Goal: Task Accomplishment & Management: Manage account settings

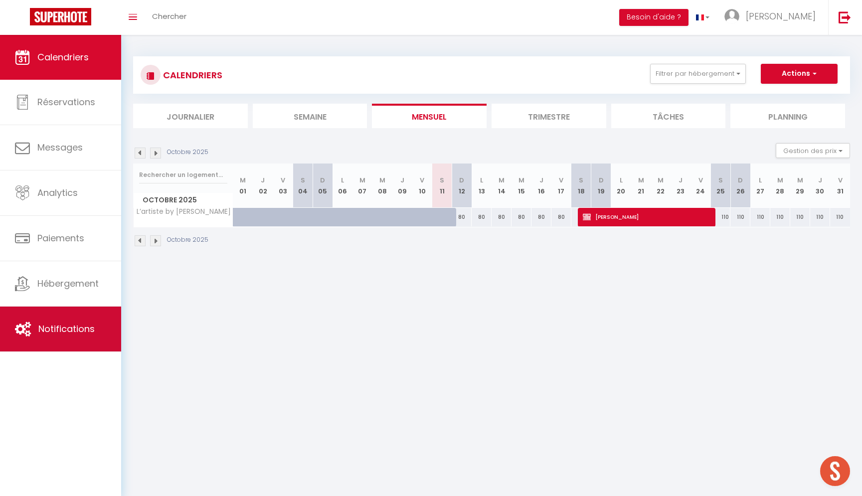
click at [89, 321] on link "Notifications" at bounding box center [60, 328] width 121 height 45
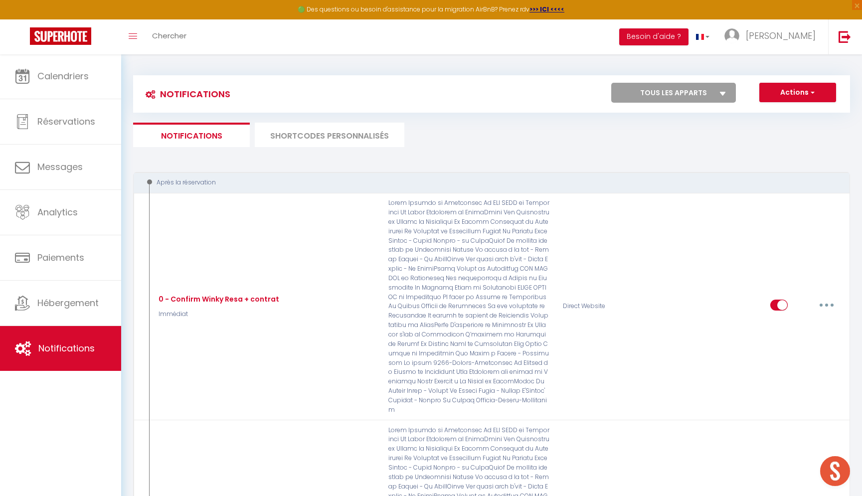
click at [348, 134] on li "SHORTCODES PERSONNALISÉS" at bounding box center [330, 135] width 150 height 24
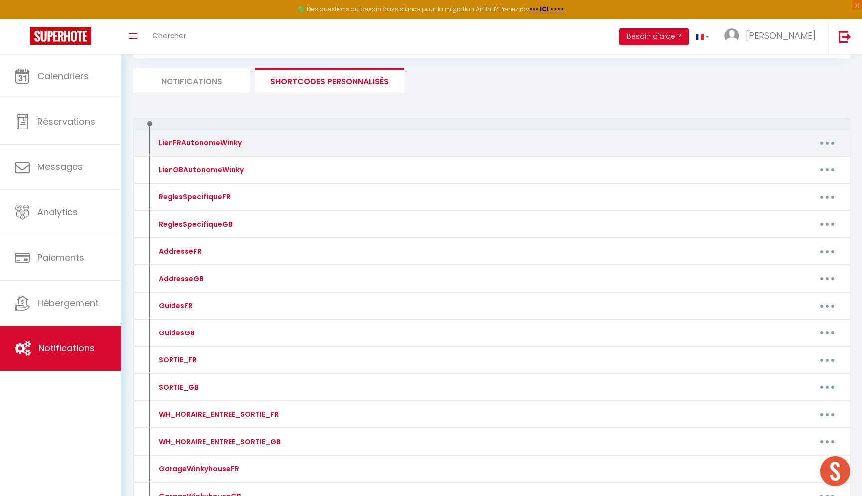
scroll to position [37, 0]
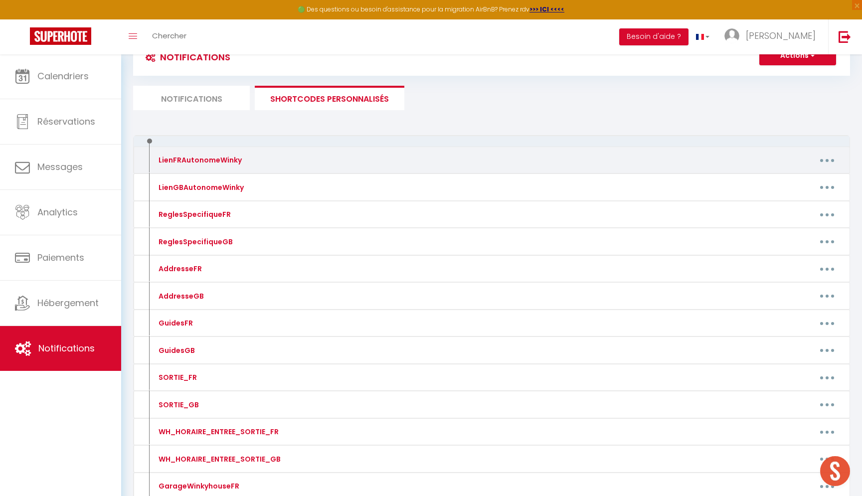
click at [831, 159] on button "button" at bounding box center [827, 160] width 28 height 16
click at [773, 181] on link "Editer" at bounding box center [801, 183] width 74 height 17
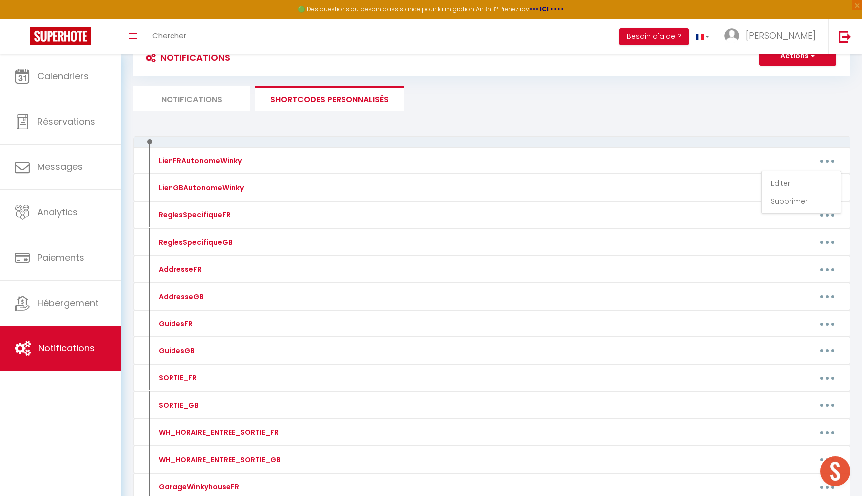
type input "LienFRAutonomeWinky"
type textarea "Infos"
type textarea "Voici un lien pour les informations et les codes pour accéder à votre apparteme…"
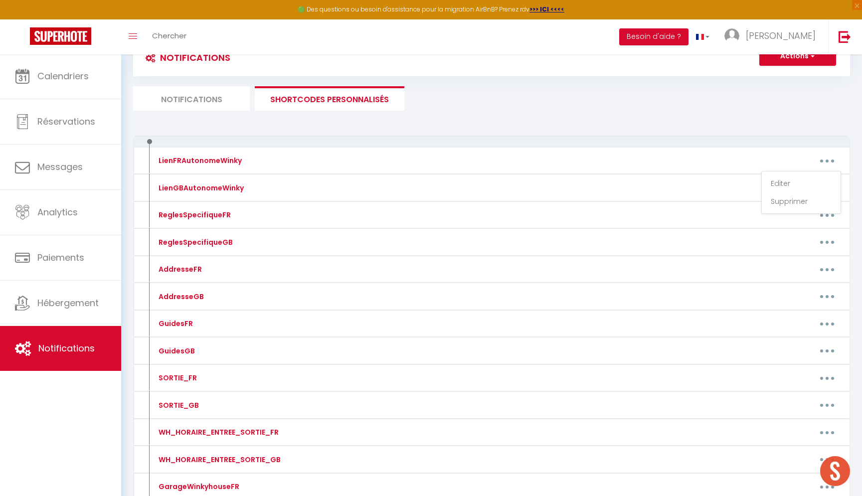
type textarea "Voici un lien pour les informations et les codes pour accéder à votre apparteme…"
type textarea "Le logement se situe au [STREET_ADDRESS] Voici un lien pour les informations et…"
type textarea "Voici un lien pour les informations et les codes pour accéder à votre apparteme…"
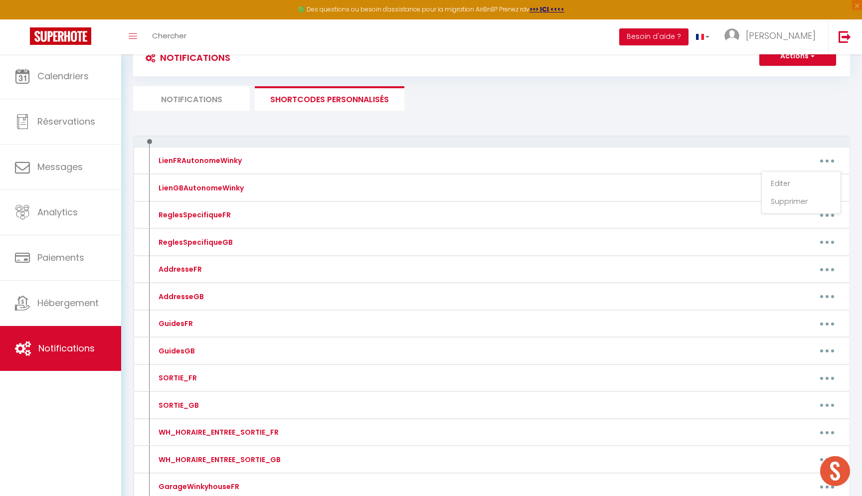
type textarea "Voici un lien pour les informations et les codes pour accéder à votre logement …"
type textarea "Voici un lien pour les informations et les codes pour accéder à votre apparteme…"
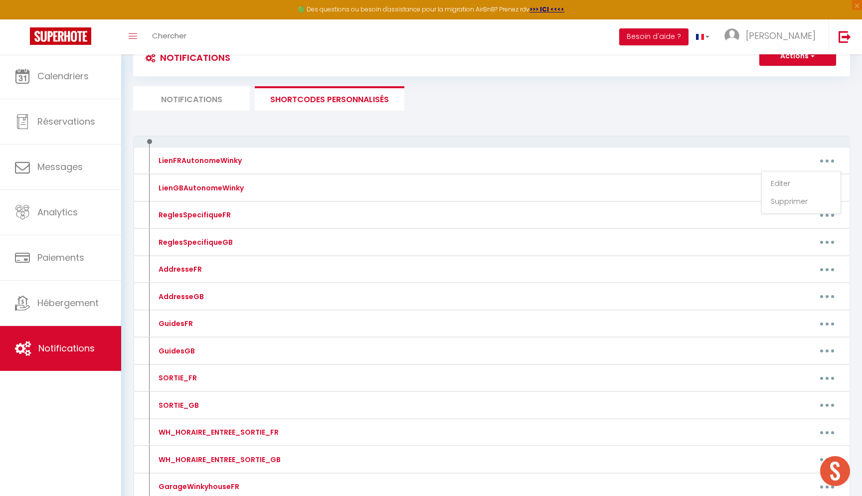
type textarea "Voici un lien pour les informations et les codes pour accéder à votre apparteme…"
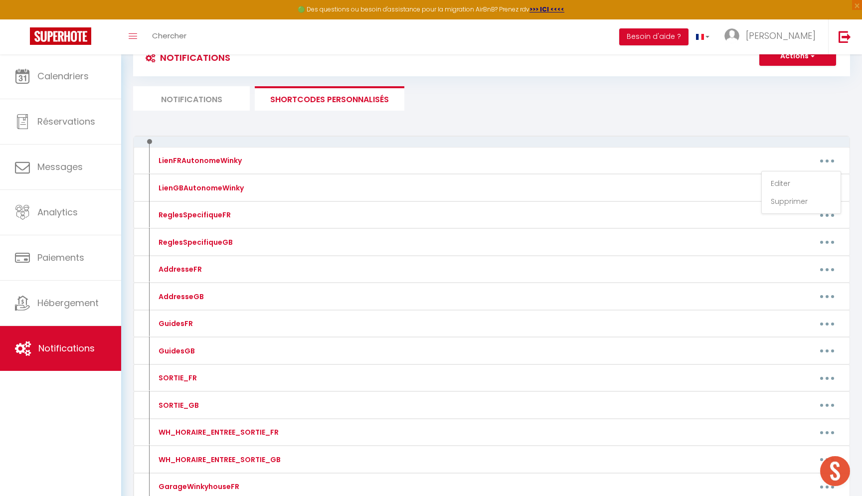
type textarea "Voici un lien pour les informations et les codes pour accéder à votre apparteme…"
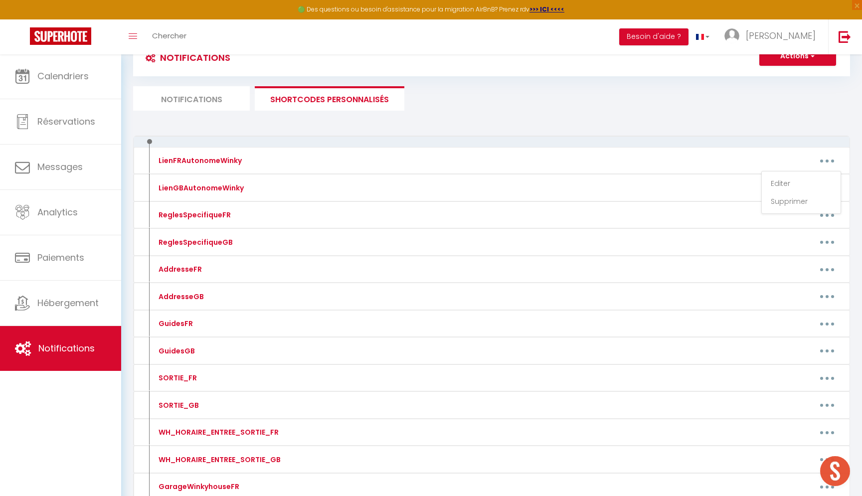
type textarea "Voici un lien pour les informations et les codes pour accéder à votre apparteme…"
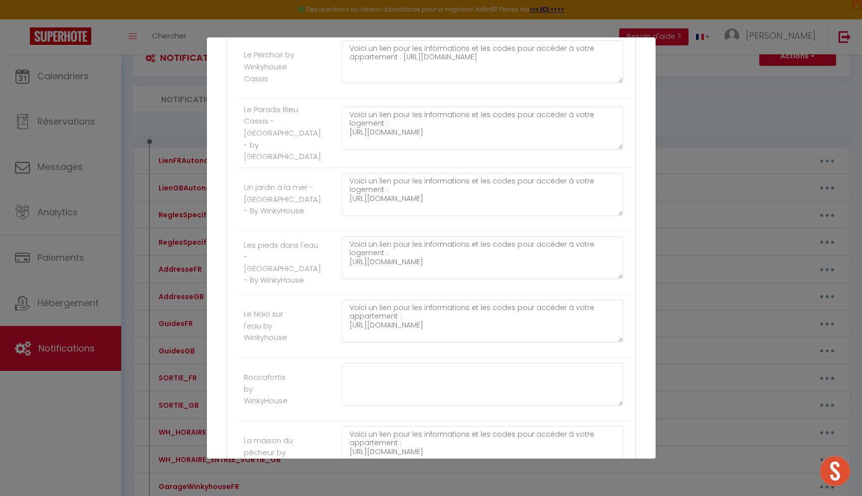
scroll to position [982, 0]
click at [629, 216] on div "Voici un lien pour les informations et les codes pour accéder à votre logement …" at bounding box center [482, 198] width 295 height 53
drag, startPoint x: 373, startPoint y: 199, endPoint x: 341, endPoint y: 182, distance: 35.7
click at [342, 182] on textarea "Voici un lien pour les informations et les codes pour accéder à votre logement …" at bounding box center [483, 193] width 282 height 43
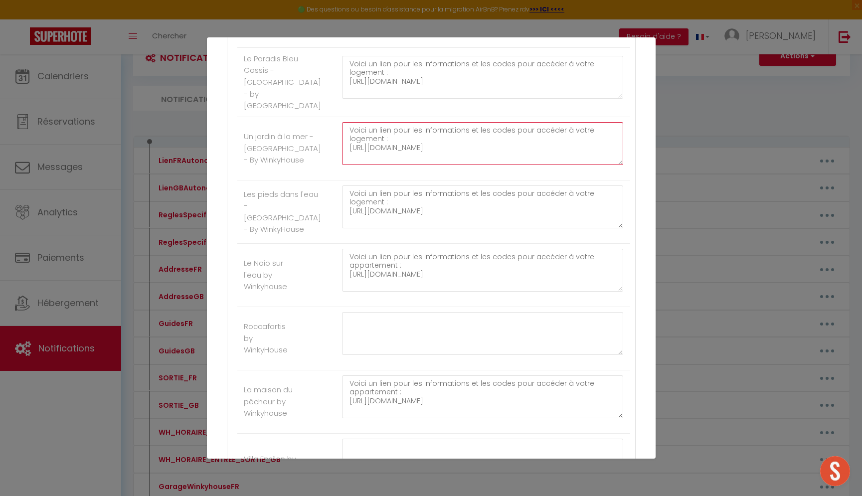
scroll to position [1072, 0]
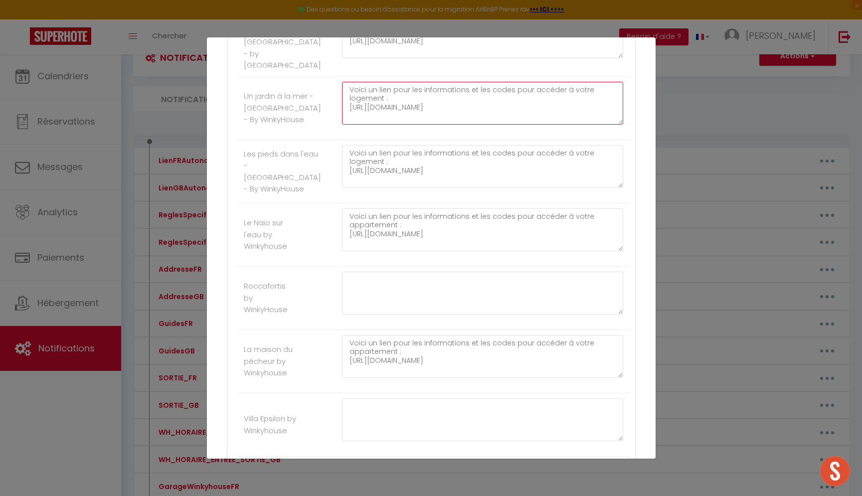
click at [625, 198] on div "Voici un lien pour les informations et les codes pour accéder à votre logement …" at bounding box center [482, 171] width 295 height 53
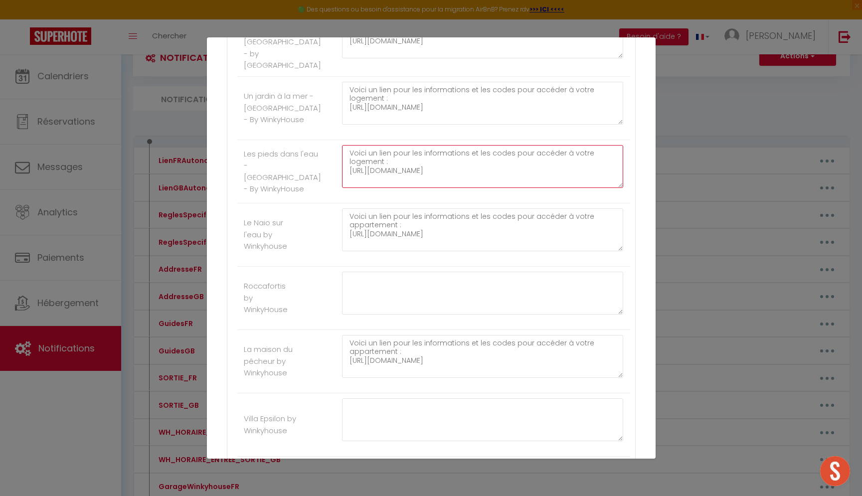
drag, startPoint x: 381, startPoint y: 192, endPoint x: 311, endPoint y: 177, distance: 71.0
click at [311, 177] on li "Les pieds dans l'eau - [GEOGRAPHIC_DATA] - By WinkyHouse Voici un lien pour les…" at bounding box center [433, 171] width 393 height 63
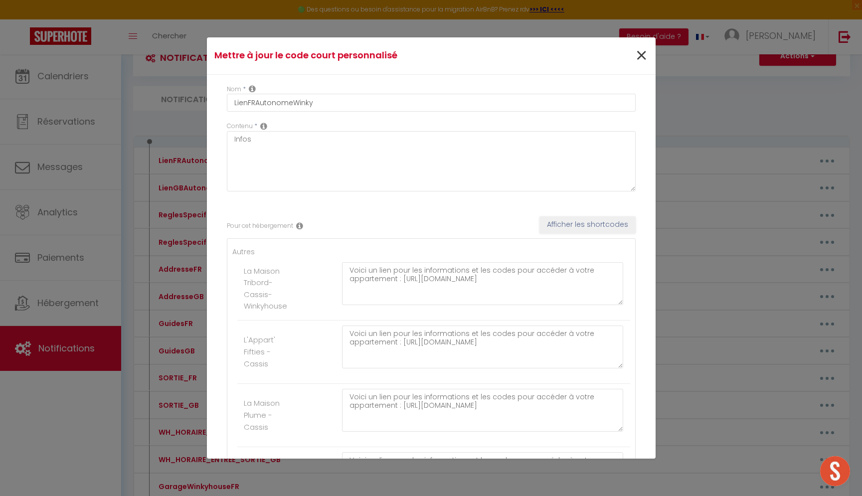
scroll to position [0, 0]
click at [643, 52] on span "×" at bounding box center [641, 56] width 12 height 30
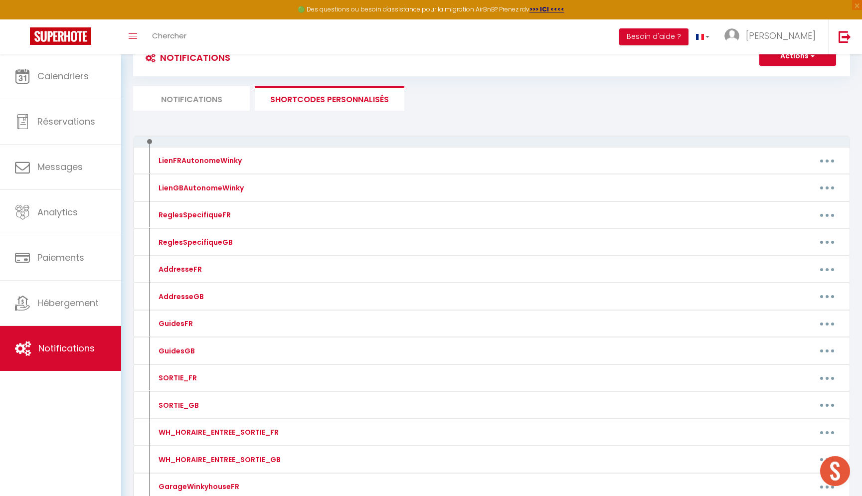
click at [689, 103] on ul "Notifications SHORTCODES PERSONNALISÉS" at bounding box center [491, 98] width 717 height 24
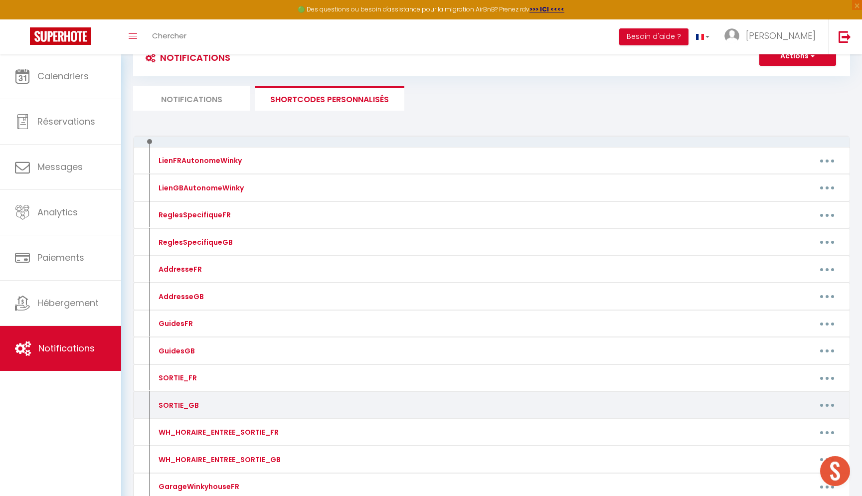
scroll to position [36, 0]
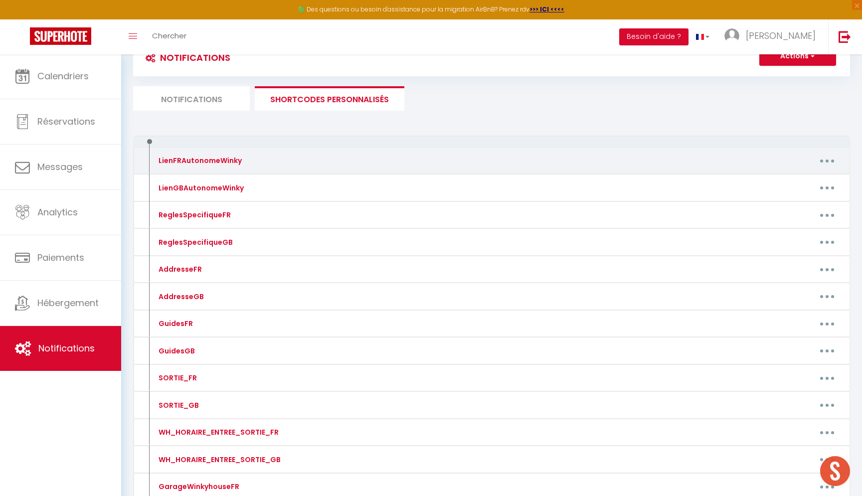
click at [824, 157] on button "button" at bounding box center [827, 160] width 28 height 16
click at [788, 183] on link "Editer" at bounding box center [801, 183] width 74 height 17
type input "LienFRAutonomeWinky"
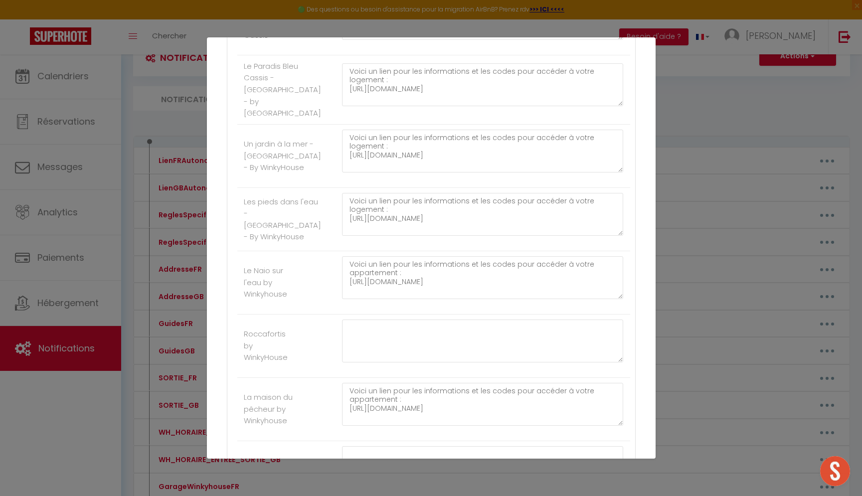
scroll to position [1026, 0]
click at [383, 234] on textarea "Voici un lien pour les informations et les codes pour accéder à votre logement …" at bounding box center [483, 212] width 282 height 43
drag, startPoint x: 371, startPoint y: 238, endPoint x: 339, endPoint y: 223, distance: 35.7
click at [339, 223] on div "Voici un lien pour les informations et les codes pour accéder à votre logement …" at bounding box center [482, 217] width 295 height 53
paste textarea "[URL][DOMAIN_NAME]"
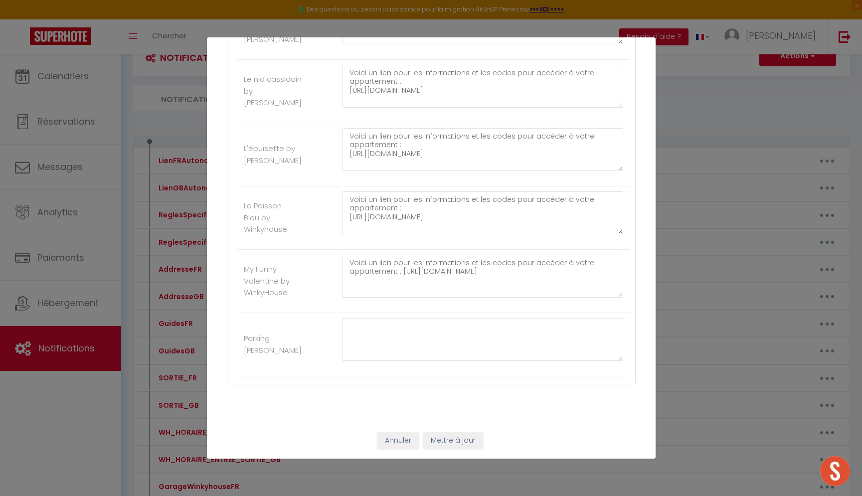
scroll to position [2122, 0]
type textarea "Voici un lien pour les informations et les codes pour accéder à votre logement …"
click at [458, 441] on button "Mettre à jour" at bounding box center [453, 440] width 60 height 17
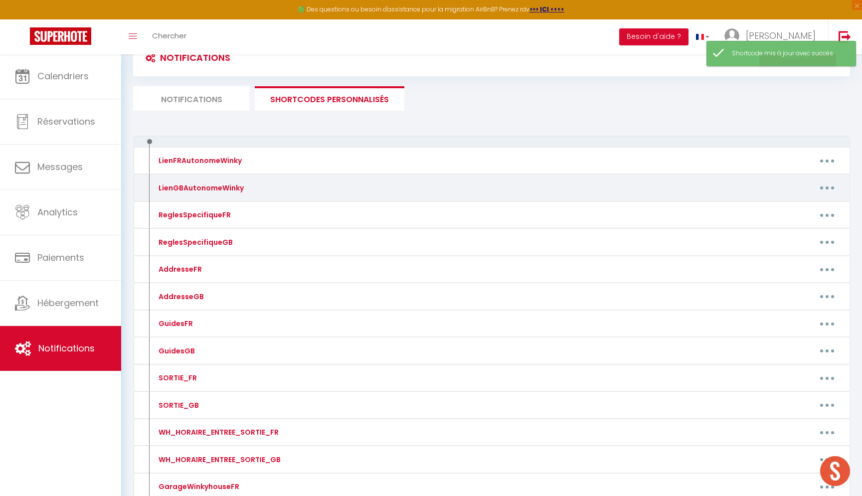
click at [828, 184] on button "button" at bounding box center [827, 188] width 28 height 16
click at [779, 209] on link "Editer" at bounding box center [801, 210] width 74 height 17
type input "LienGBAutonomeWinky"
type textarea "Attached is the information and codes to access your apartment​ :"
type textarea "Here is a link for the information and codes to access your apartment​ : [URL][…"
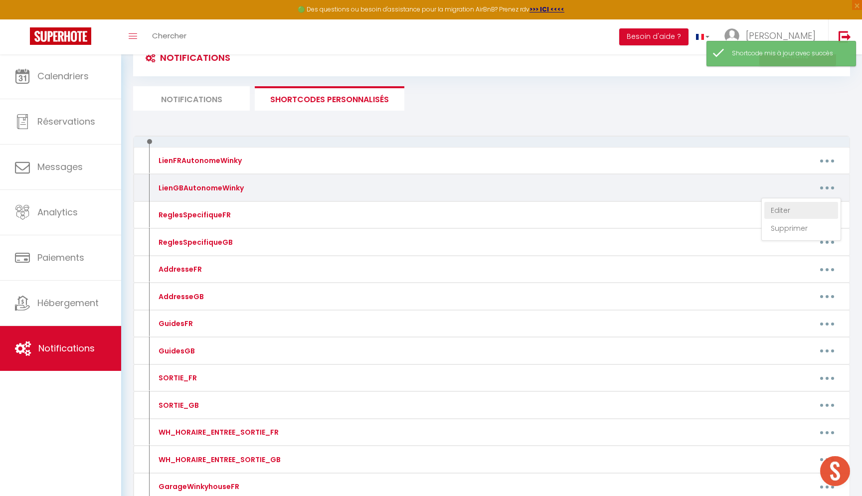
type textarea "Here is a link for the information and codes to access your apartment​ : [URL][…"
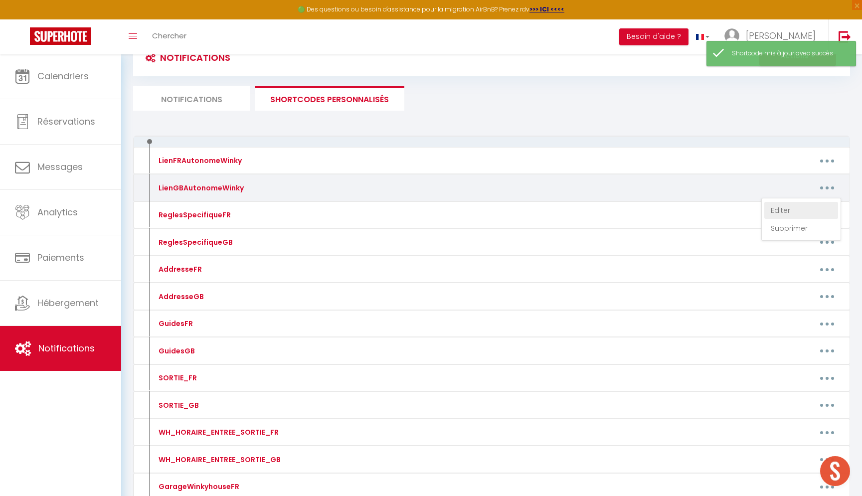
type textarea "The accommodation is located at [STREET_ADDRESS] Here is a link for the informa…"
type textarea "Here is a link for the information and codes to access your apartment​ : [URL][…"
type textarea "Here is a link forthe information and codes to access your apartment​ : [URL][D…"
type textarea "Here is a link for the information and codes to access your apartment​ : [URL][…"
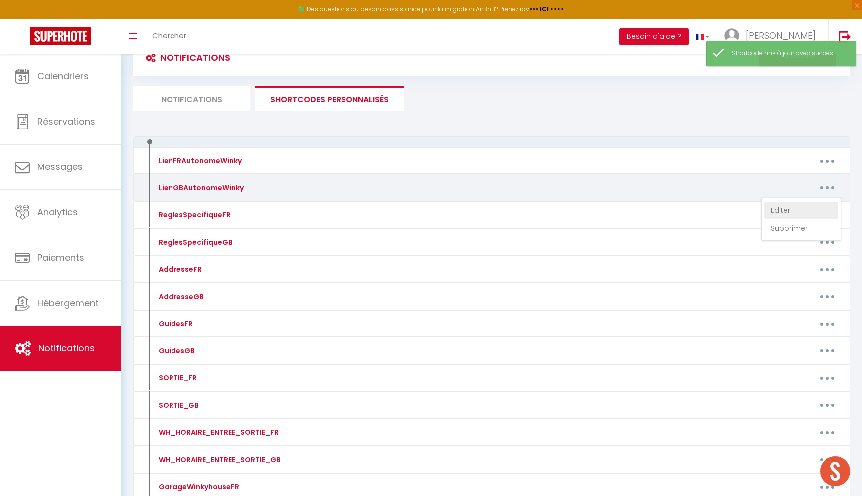
type textarea "Here is a link for the information and codes to access your apartment​ : [URL][…"
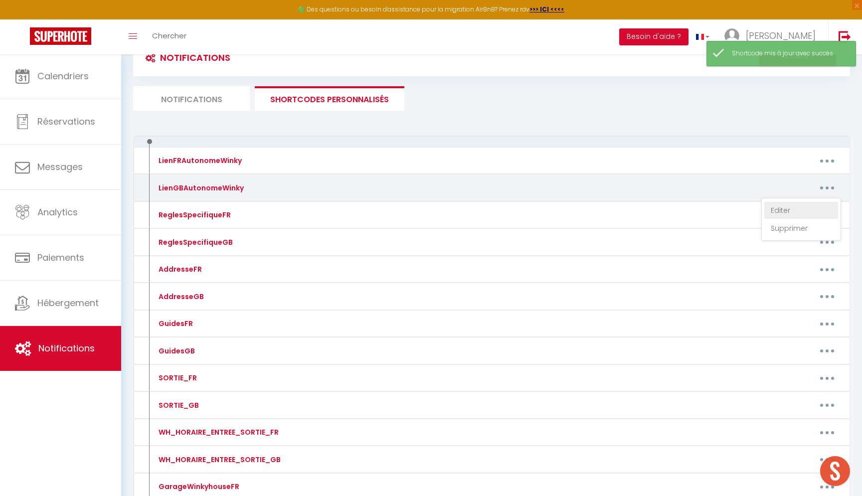
type textarea "Here is a link for the information and codes to access your apartment​ : [URL][…"
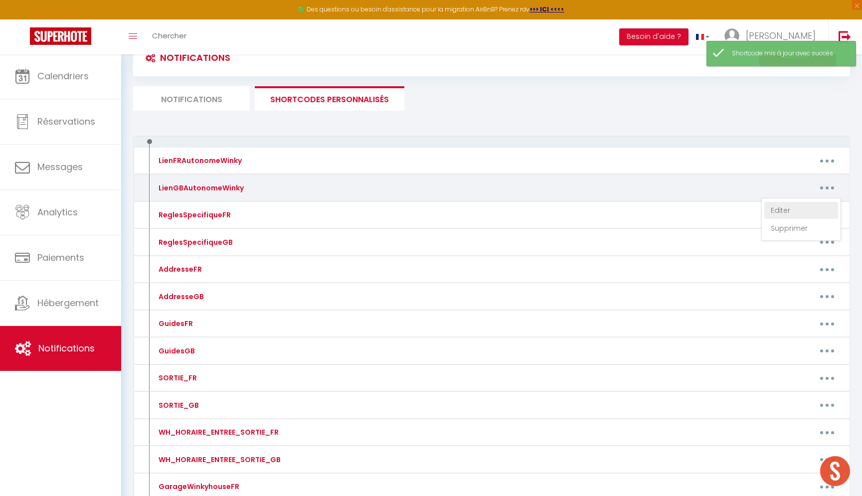
type textarea "Here is a link for the information and codes to access your apartment​ : [URL][…"
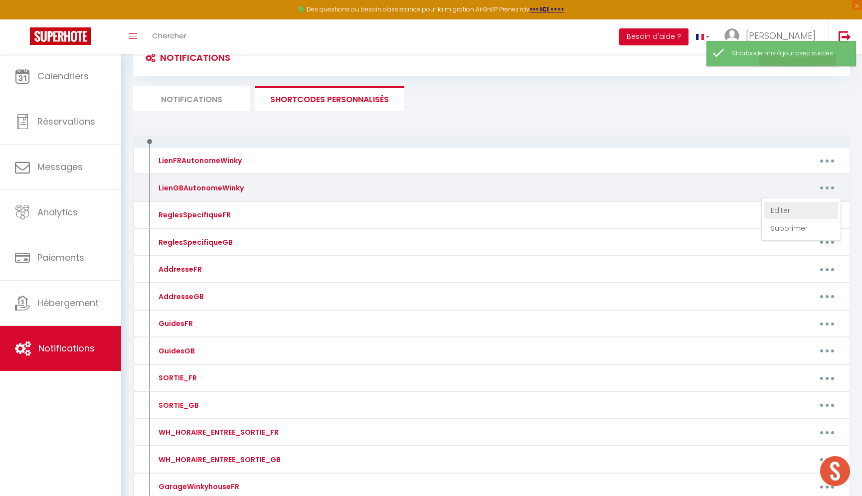
type textarea "Here is a link for the information and codes to access your apartment​ : [URL][…"
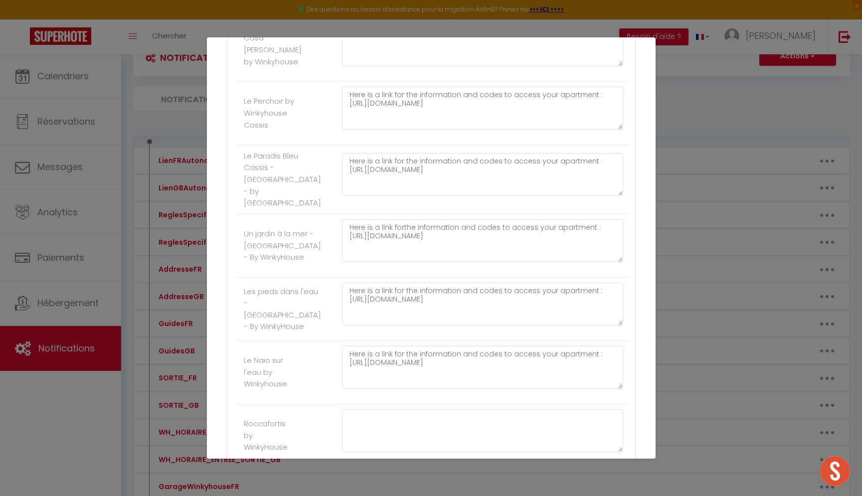
scroll to position [935, 0]
click at [374, 240] on textarea "Here is a link forthe information and codes to access your apartment​ : [URL][D…" at bounding box center [483, 240] width 282 height 43
click at [365, 235] on textarea "Here is a link forthe information and codes to access your apartment​ : [URL][D…" at bounding box center [483, 240] width 282 height 43
click at [379, 325] on textarea "Here is a link for the information and codes to access your apartment​ : [URL][…" at bounding box center [483, 303] width 282 height 43
paste textarea "[URL][DOMAIN_NAME]"
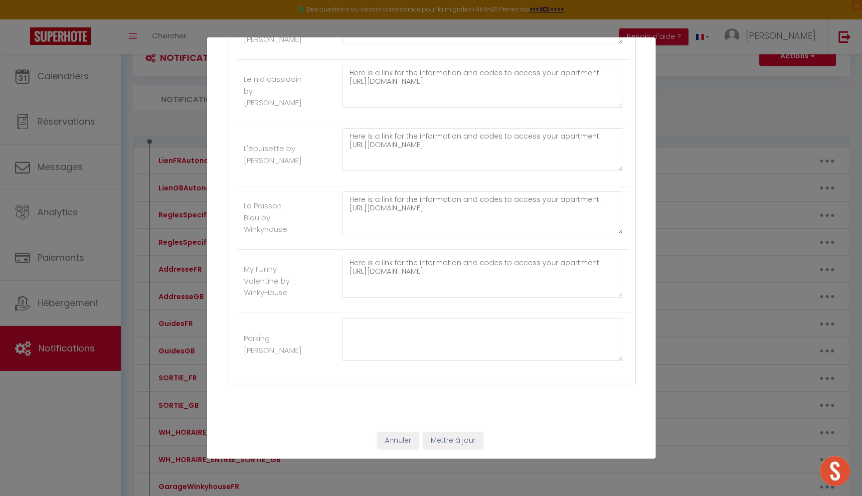
scroll to position [2122, 0]
type textarea "Here is a link for the information and codes to access your apartment​ : [URL][…"
click at [467, 440] on button "Mettre à jour" at bounding box center [453, 440] width 60 height 17
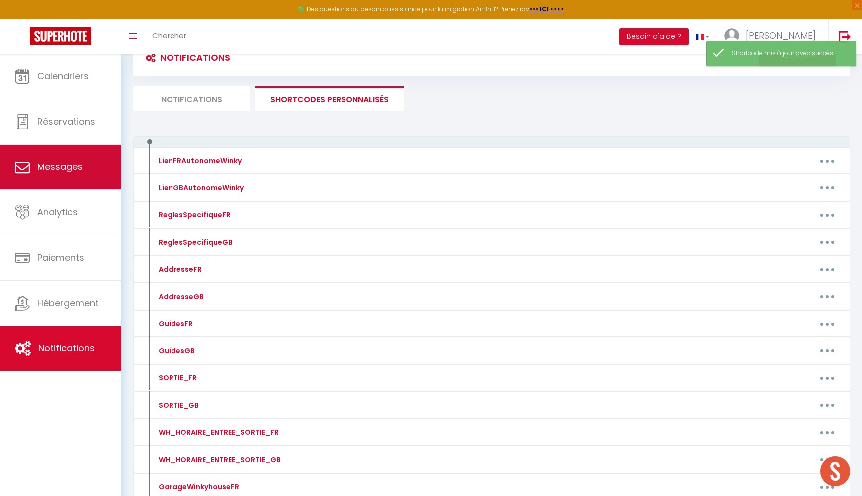
click at [56, 168] on span "Messages" at bounding box center [59, 166] width 45 height 12
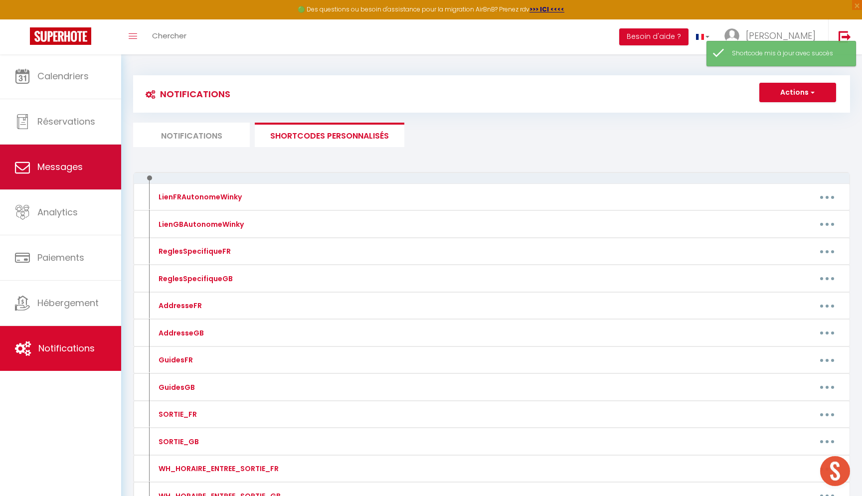
select select "message"
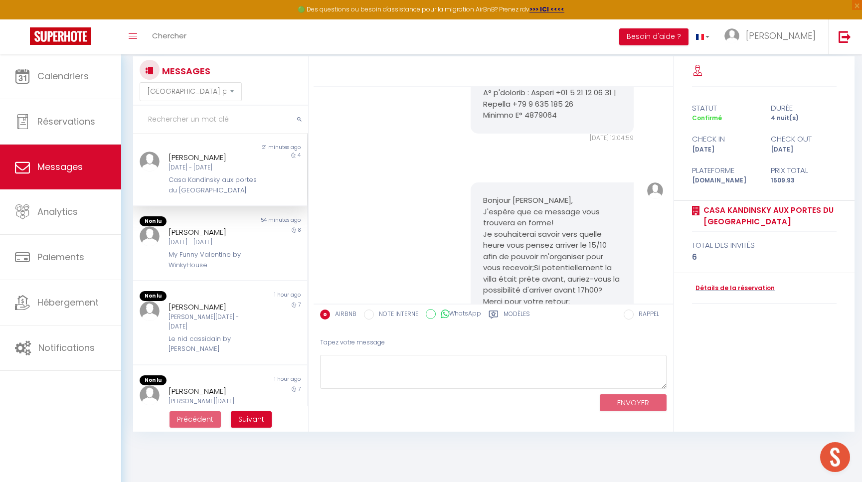
scroll to position [1502, 0]
click at [360, 372] on textarea at bounding box center [493, 372] width 346 height 34
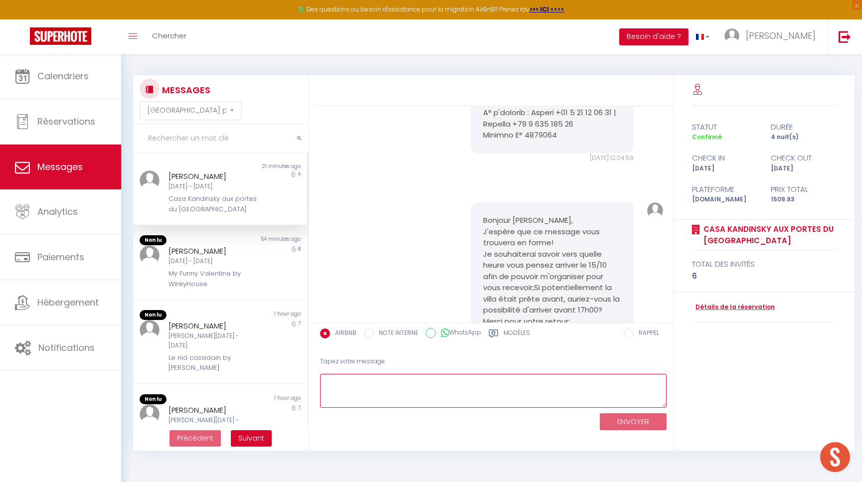
scroll to position [0, 0]
click at [495, 331] on icon at bounding box center [493, 333] width 9 height 8
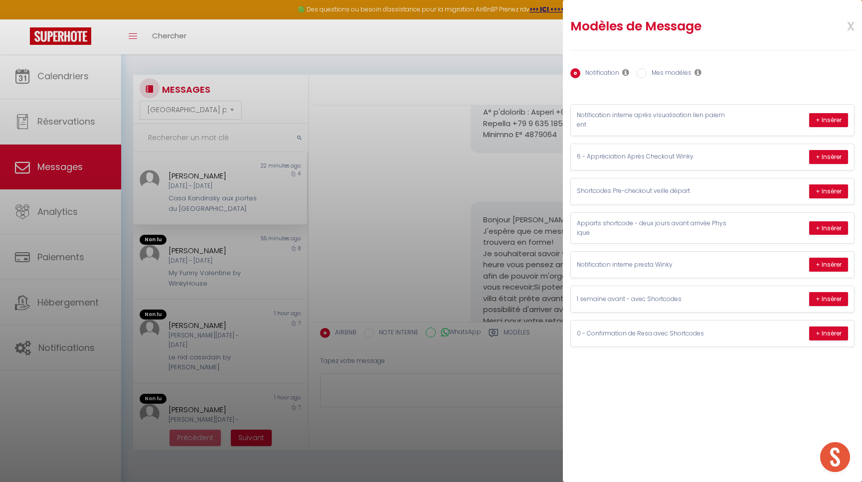
click at [642, 72] on input "Mes modèles" at bounding box center [641, 73] width 10 height 10
radio input "true"
radio input "false"
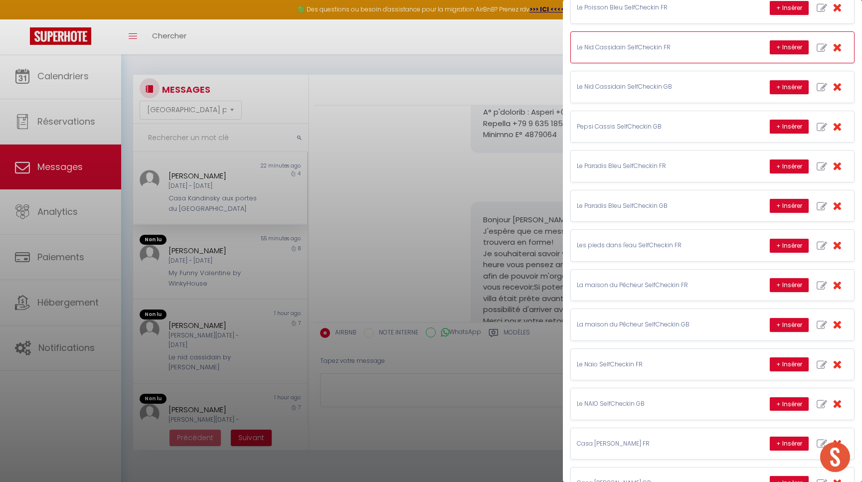
scroll to position [337, 0]
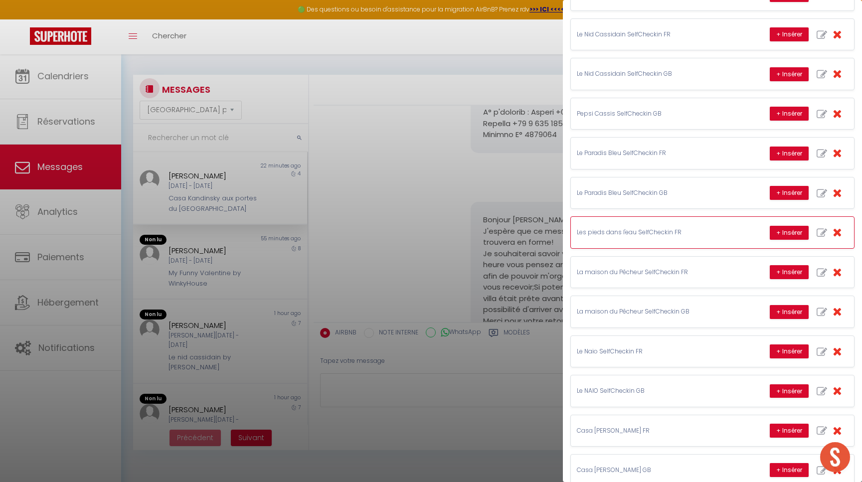
drag, startPoint x: 836, startPoint y: 105, endPoint x: 713, endPoint y: 233, distance: 178.0
click at [713, 233] on p "Les pieds dans l'eau SelfCheckin FR" at bounding box center [652, 232] width 150 height 9
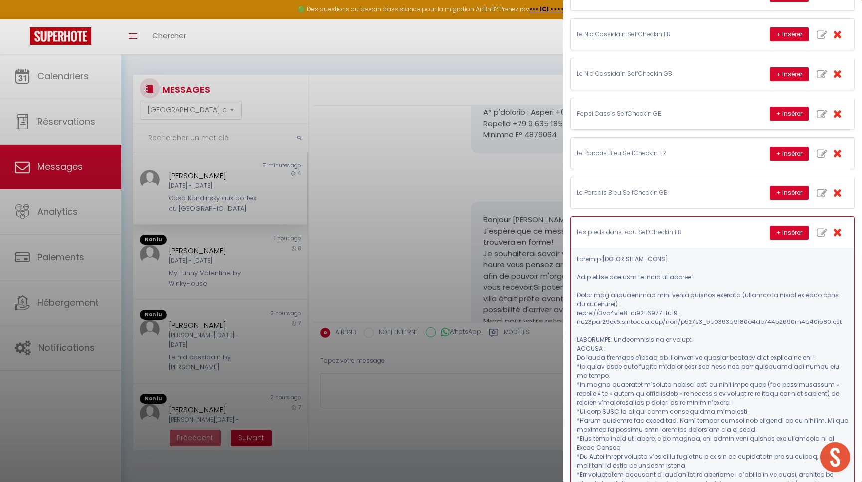
click at [821, 228] on icon "button" at bounding box center [821, 233] width 10 height 10
type input "Les pieds dans l'eau SelfCheckin FR"
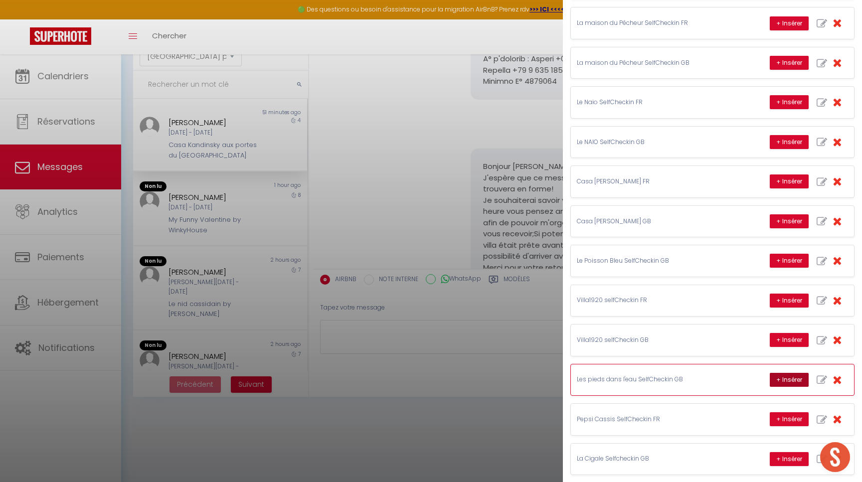
scroll to position [54, 0]
click at [821, 375] on icon "button" at bounding box center [821, 380] width 10 height 10
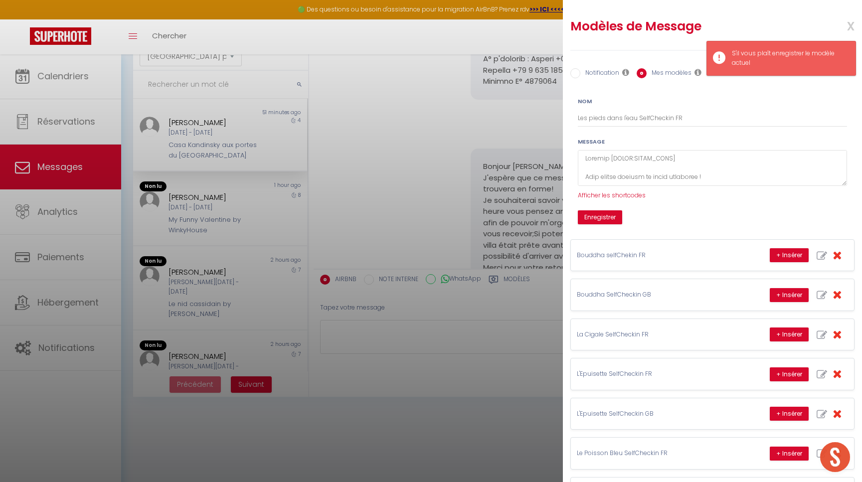
scroll to position [0, 0]
click at [720, 166] on textarea at bounding box center [712, 168] width 269 height 36
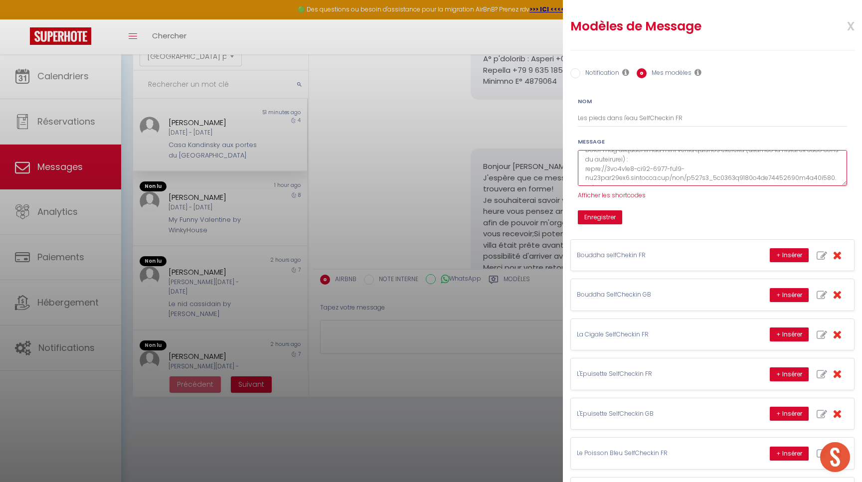
scroll to position [48, 0]
drag, startPoint x: 831, startPoint y: 175, endPoint x: 590, endPoint y: 166, distance: 240.9
click at [590, 166] on textarea at bounding box center [712, 168] width 269 height 36
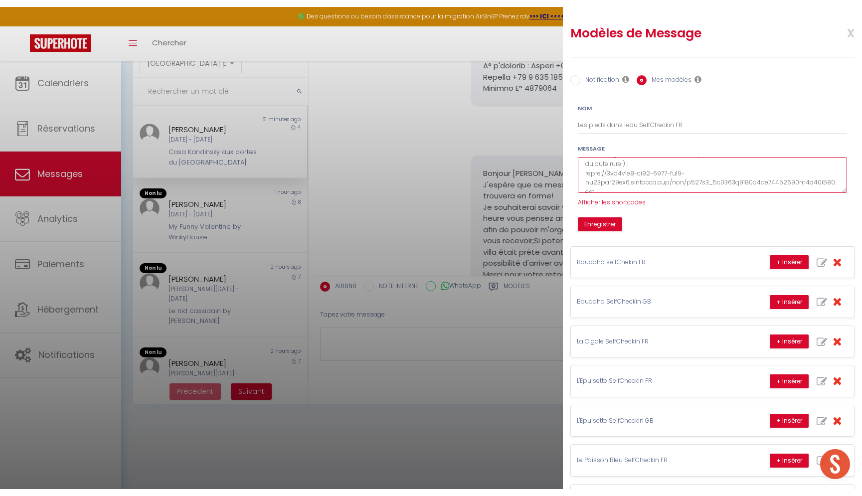
scroll to position [46, 0]
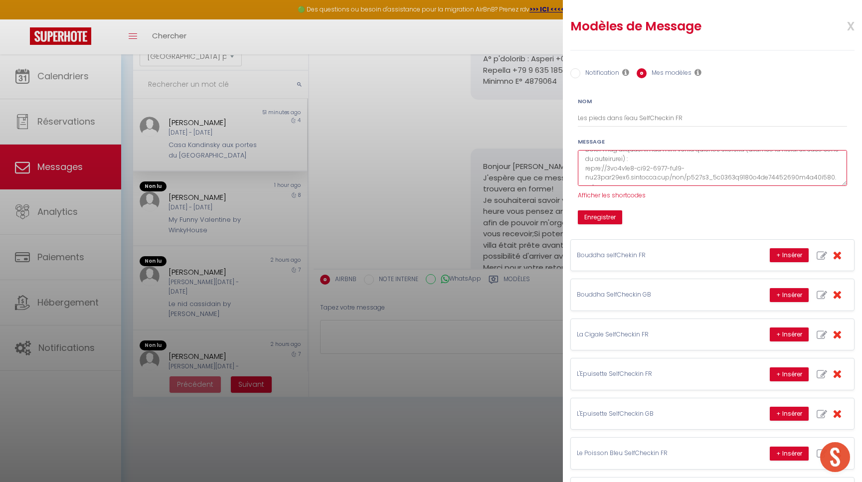
click at [861, 290] on html "🟢 Des questions ou besoin d'assistance pour la migration AirBnB? Prenez rdv >>>…" at bounding box center [431, 187] width 862 height 482
click at [828, 173] on textarea at bounding box center [712, 168] width 269 height 36
paste textarea "84b76739290f4e25adbf04f9d9d26266"
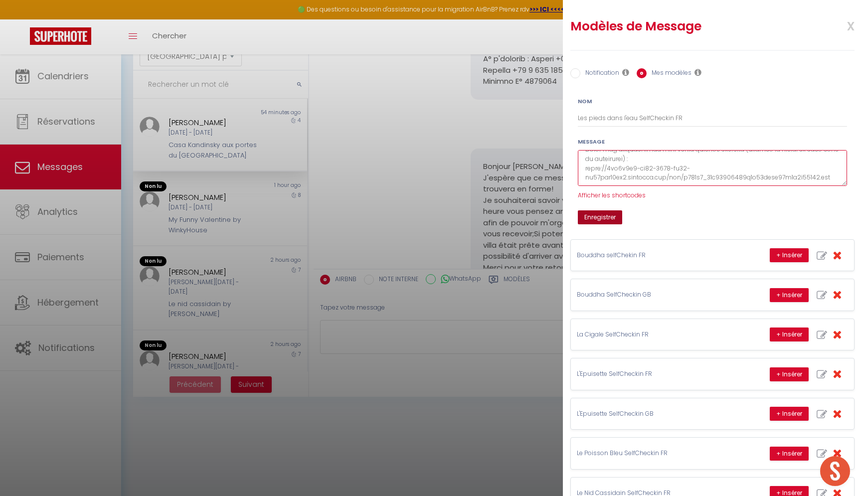
type textarea "Loremip [DOLOR:SITAM_CONS] Adip elitse doeiusm te incid utlaboree ! Dolor mag a…"
click at [607, 224] on button "Enregistrer" at bounding box center [600, 217] width 44 height 14
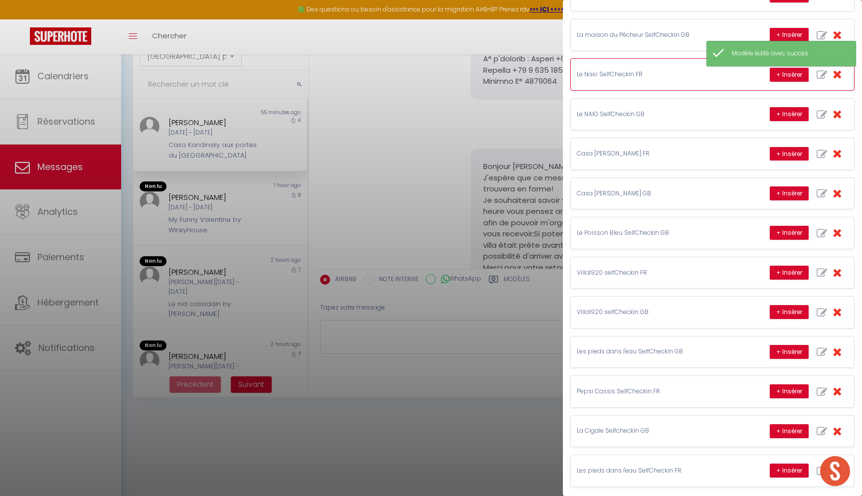
scroll to position [574, 0]
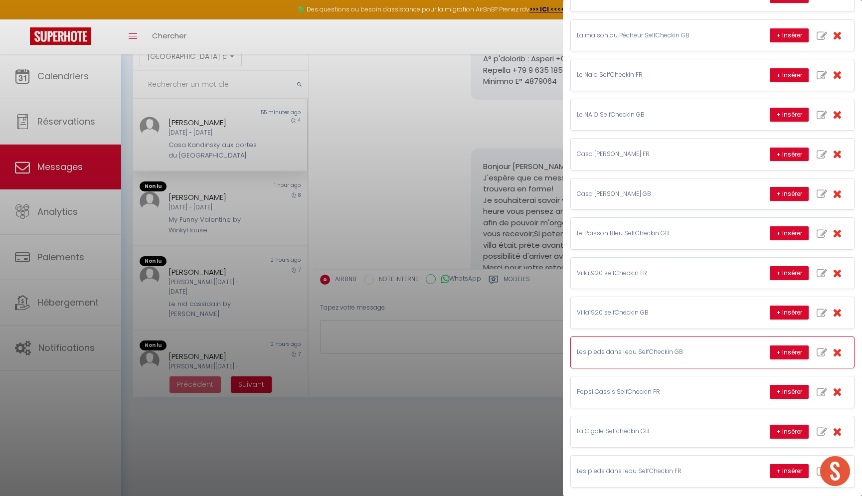
click at [820, 347] on icon "button" at bounding box center [821, 352] width 10 height 10
type input "Les pieds dans l'eau SelfCheckin GB"
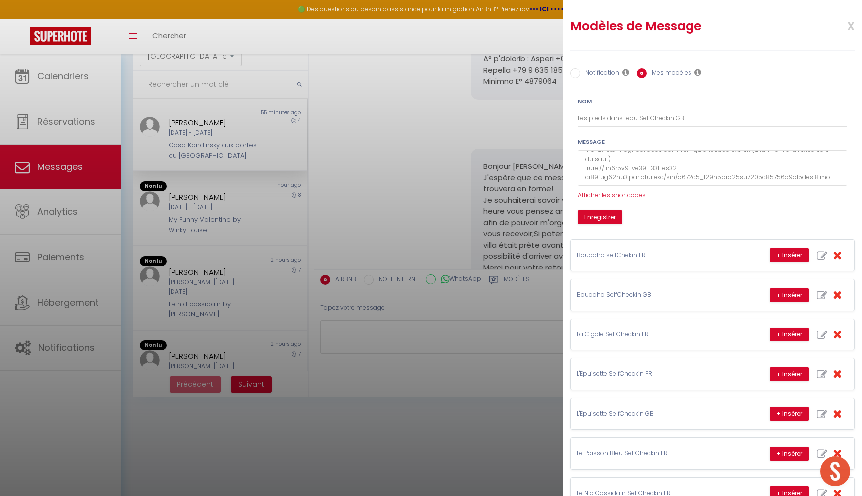
scroll to position [0, 0]
click at [832, 174] on textarea at bounding box center [712, 168] width 269 height 36
paste textarea "[URL][DOMAIN_NAME]"
type textarea "Hello [GUEST:FIRST_NAME] You can arrive independently! Here are the instruction…"
click at [599, 224] on button "Enregistrer" at bounding box center [600, 217] width 44 height 14
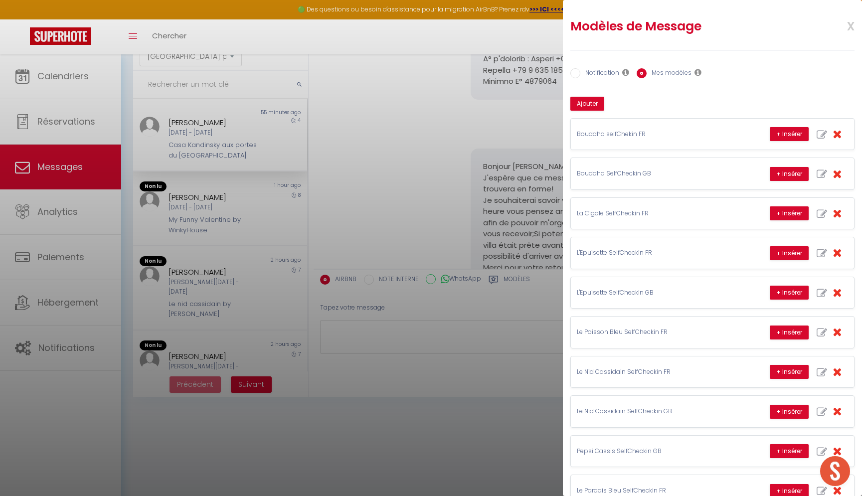
click at [851, 25] on span "x" at bounding box center [838, 24] width 31 height 23
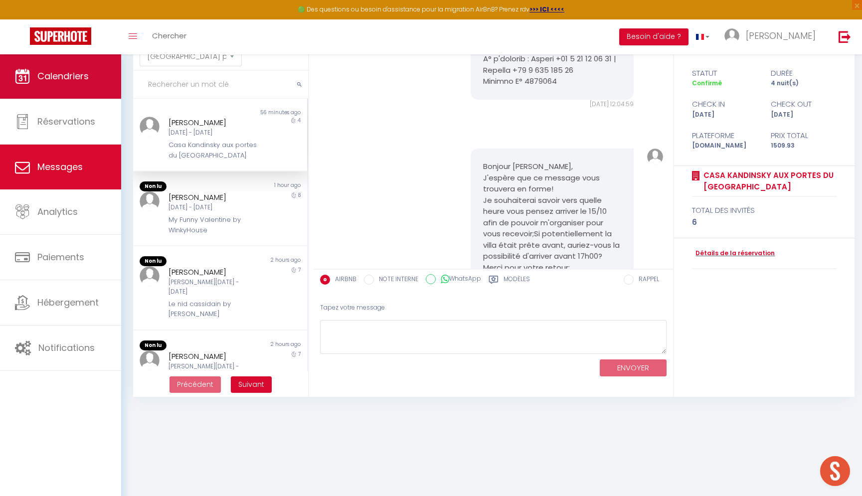
click at [59, 75] on span "Calendriers" at bounding box center [62, 76] width 51 height 12
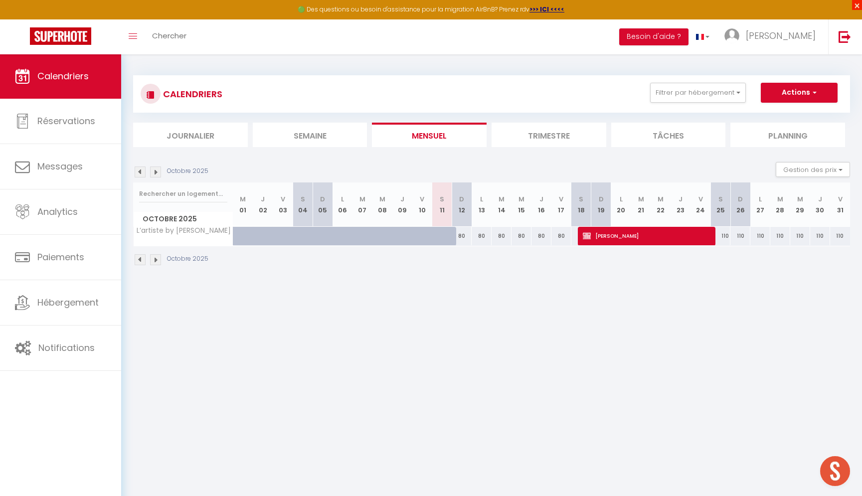
click at [854, 5] on span "×" at bounding box center [857, 5] width 10 height 10
